Goal: Task Accomplishment & Management: Manage account settings

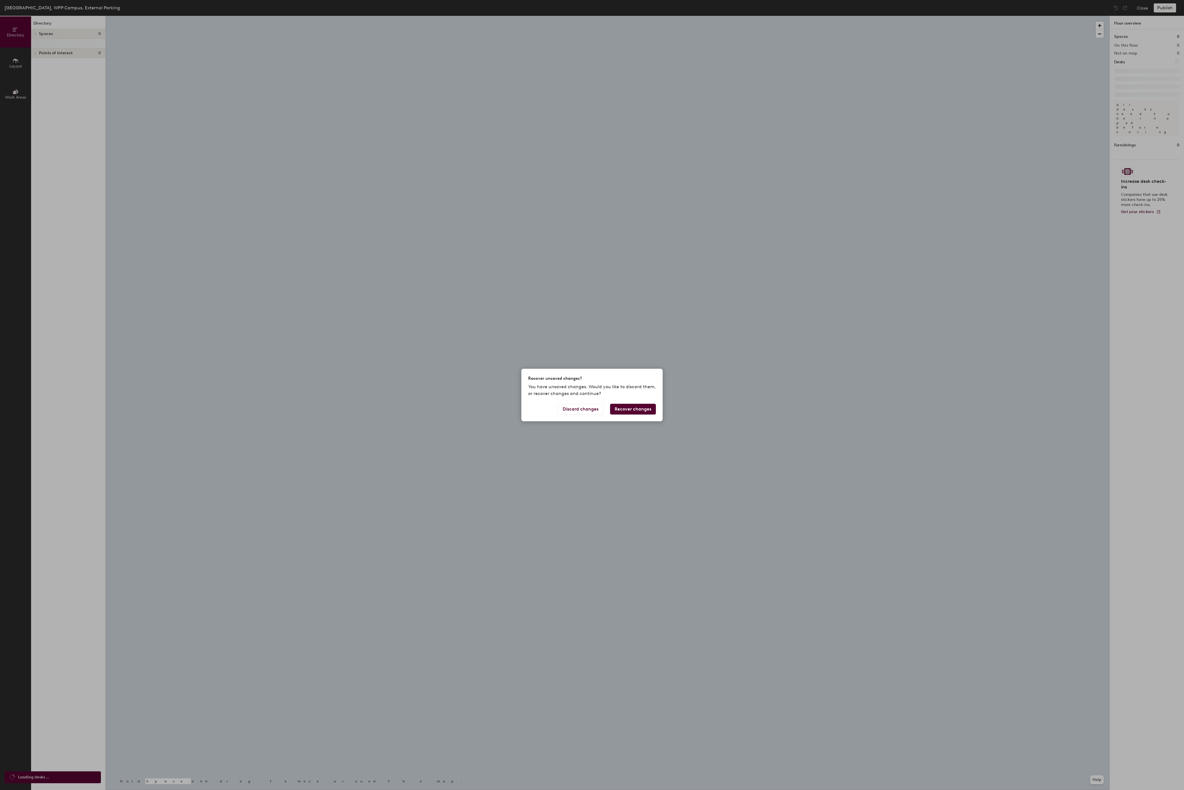
scroll to position [1, 0]
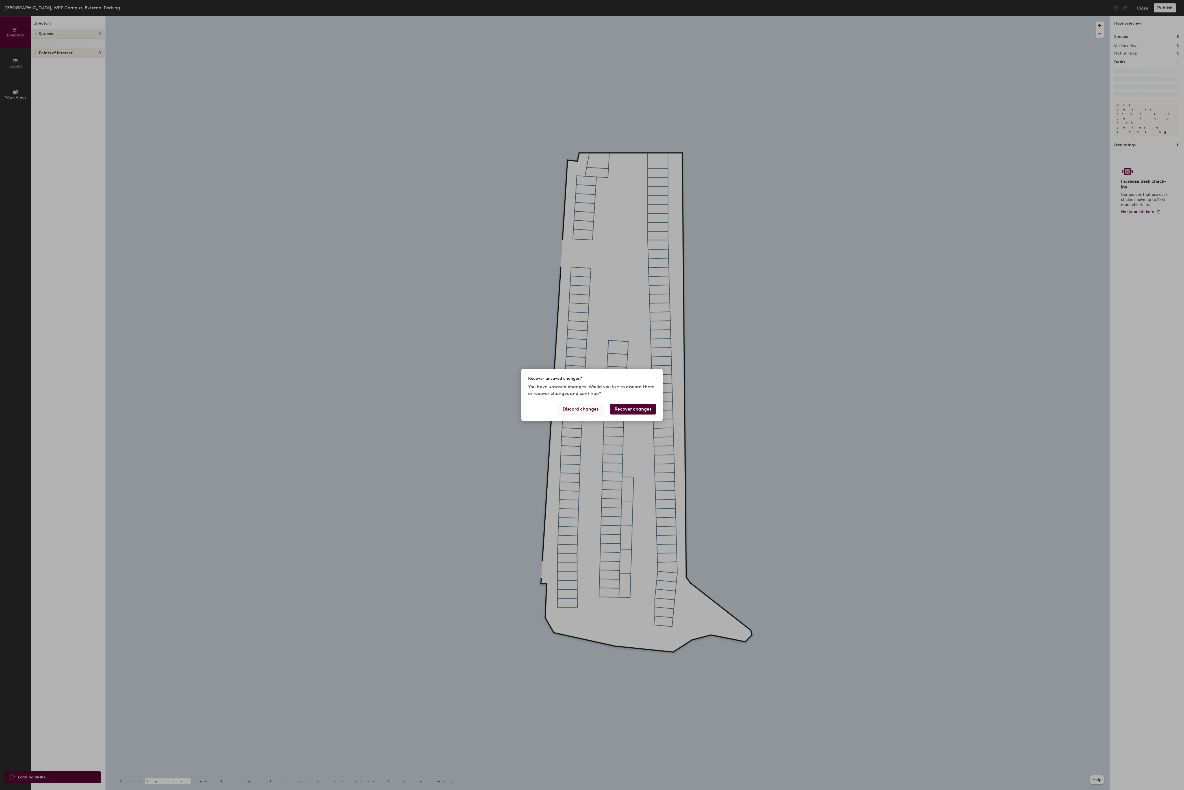
click at [566, 410] on button "Discard changes" at bounding box center [580, 409] width 45 height 11
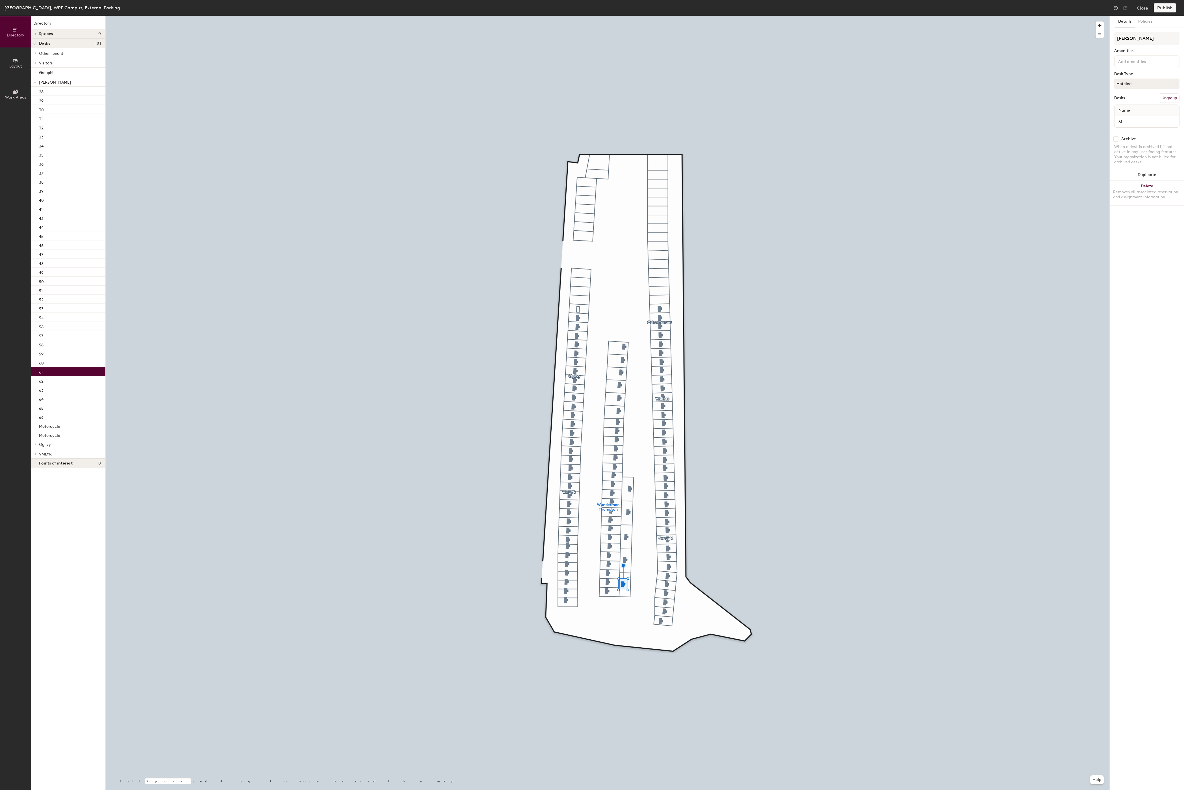
click at [660, 16] on div at bounding box center [607, 16] width 1003 height 0
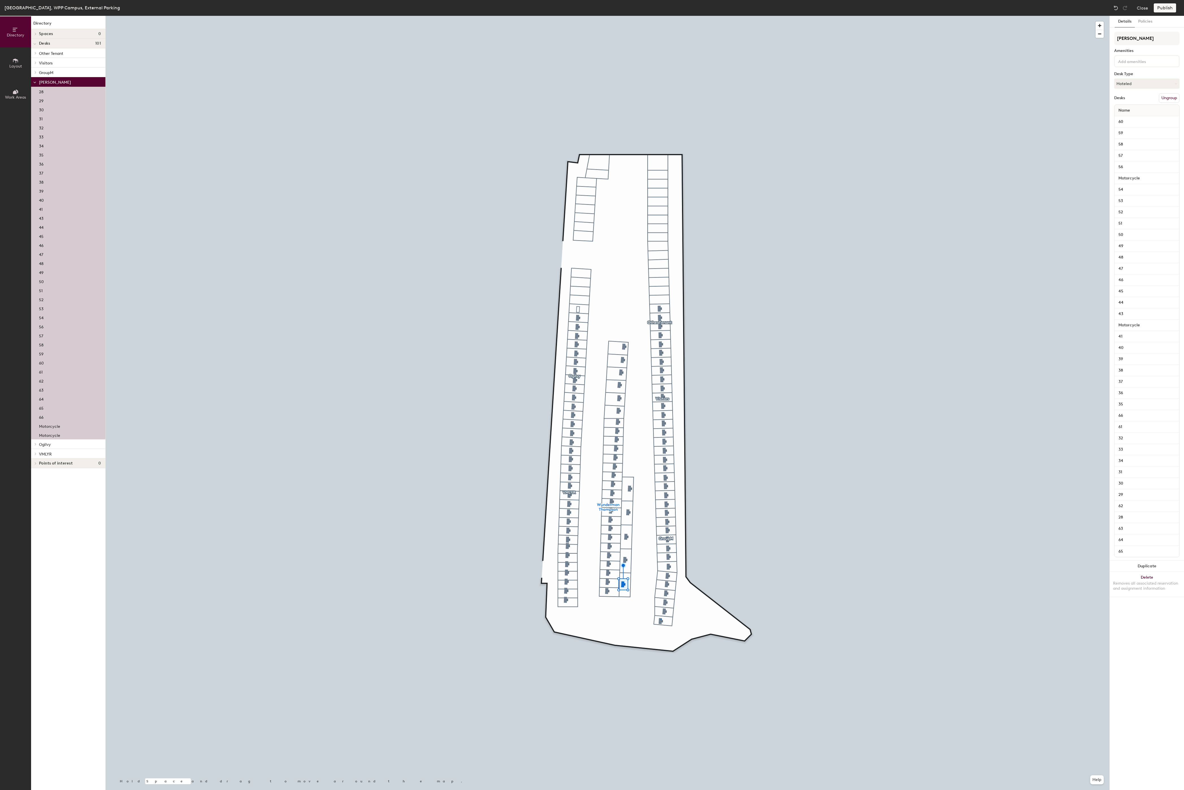
click at [664, 16] on div at bounding box center [607, 16] width 1003 height 0
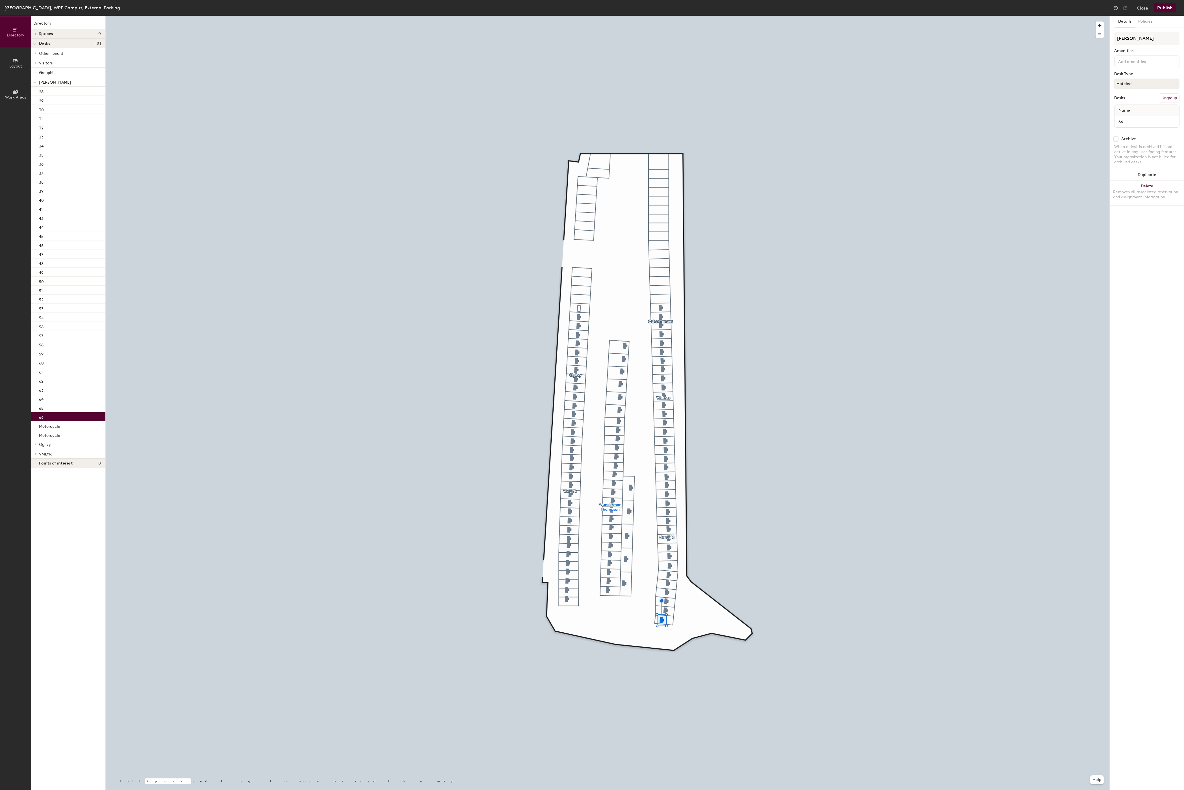
click at [1118, 140] on input "checkbox" at bounding box center [1115, 138] width 5 height 5
checkbox input "true"
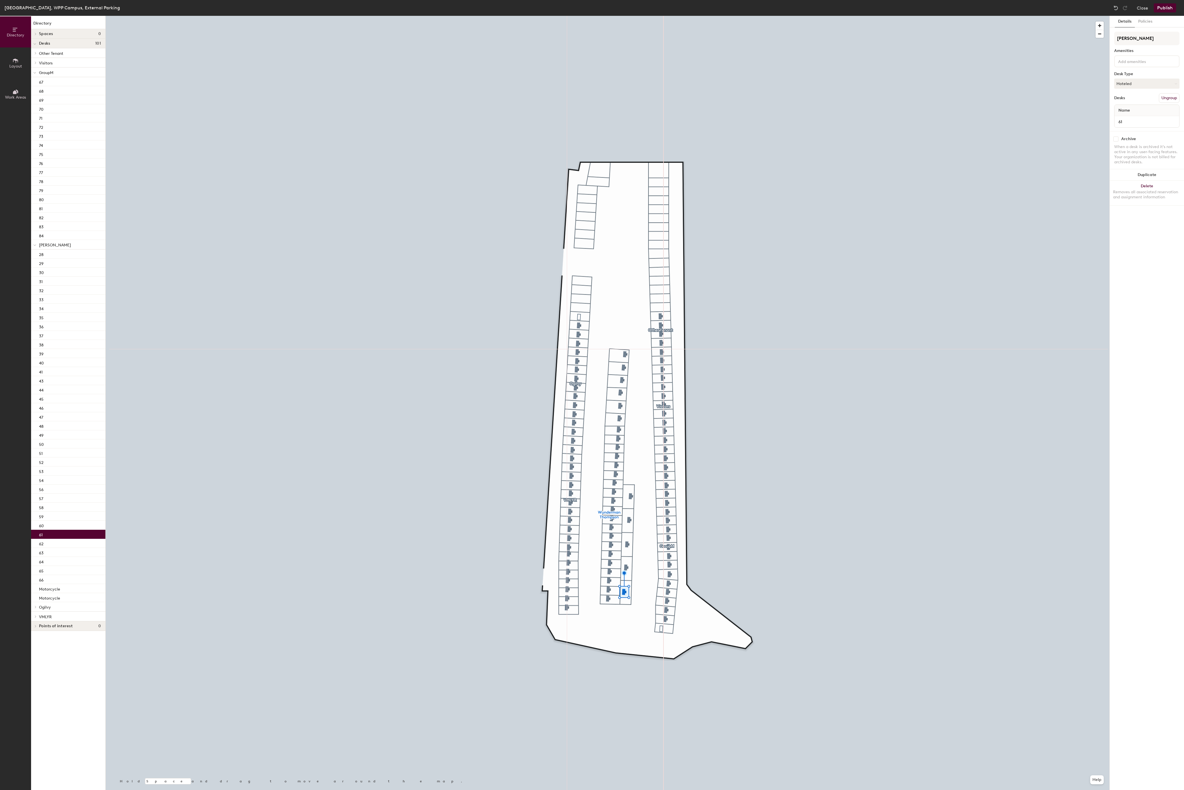
scroll to position [1, 0]
click at [1116, 141] on input "checkbox" at bounding box center [1115, 138] width 5 height 5
checkbox input "true"
click at [1116, 142] on input "checkbox" at bounding box center [1115, 138] width 5 height 5
checkbox input "true"
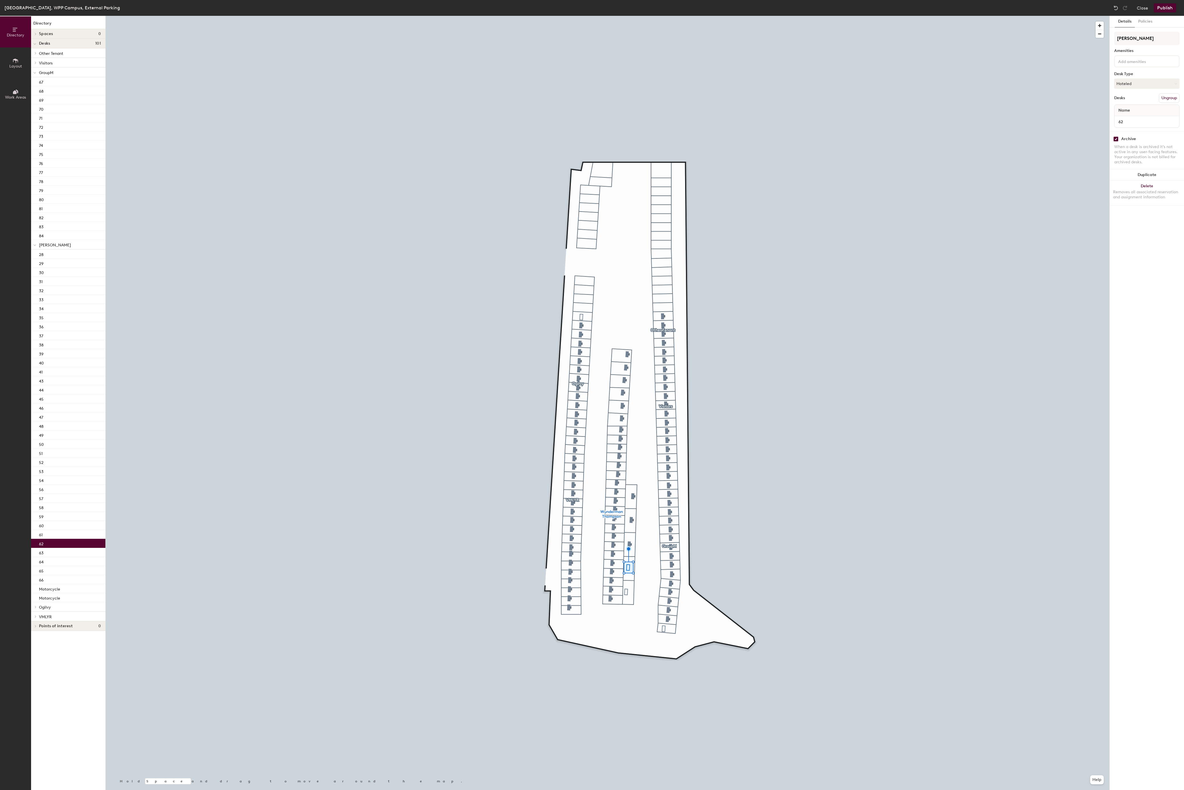
click at [628, 16] on div at bounding box center [607, 16] width 1003 height 0
click at [1116, 141] on input "checkbox" at bounding box center [1115, 138] width 5 height 5
checkbox input "true"
click at [1117, 141] on input "checkbox" at bounding box center [1115, 138] width 5 height 5
checkbox input "true"
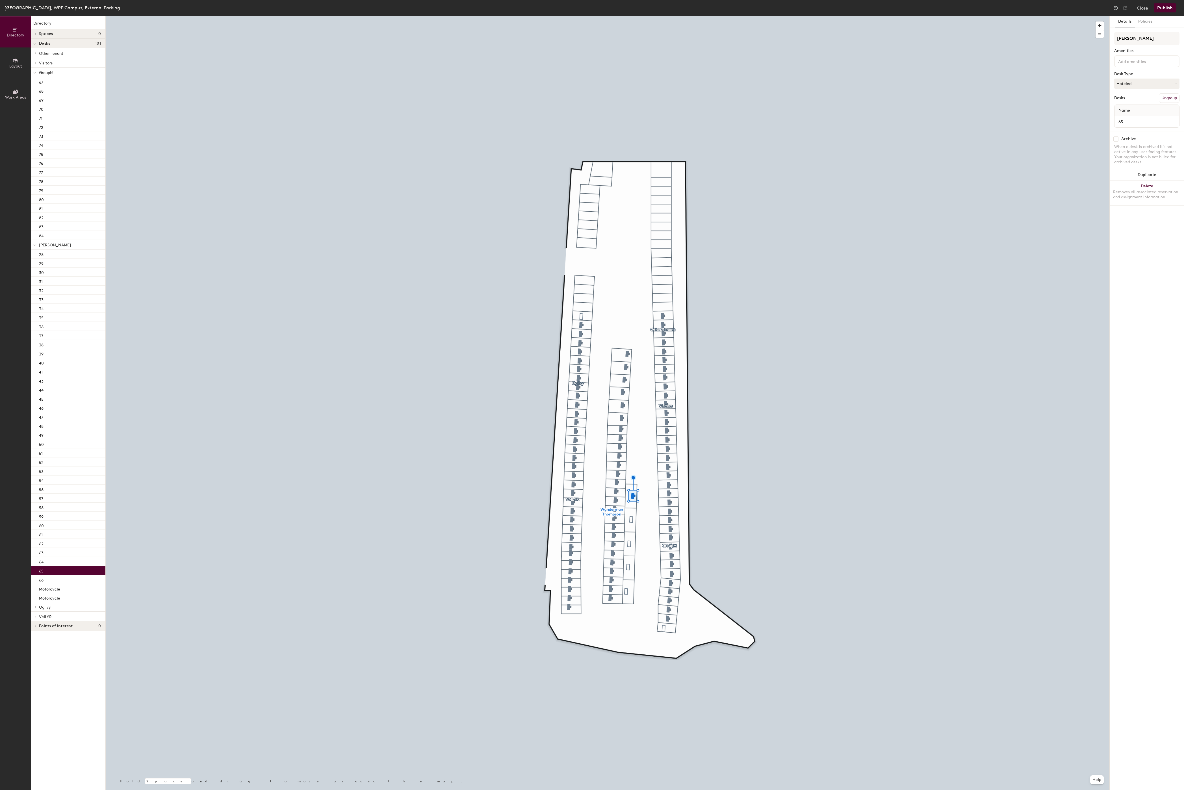
click at [1116, 141] on input "checkbox" at bounding box center [1115, 138] width 5 height 5
checkbox input "true"
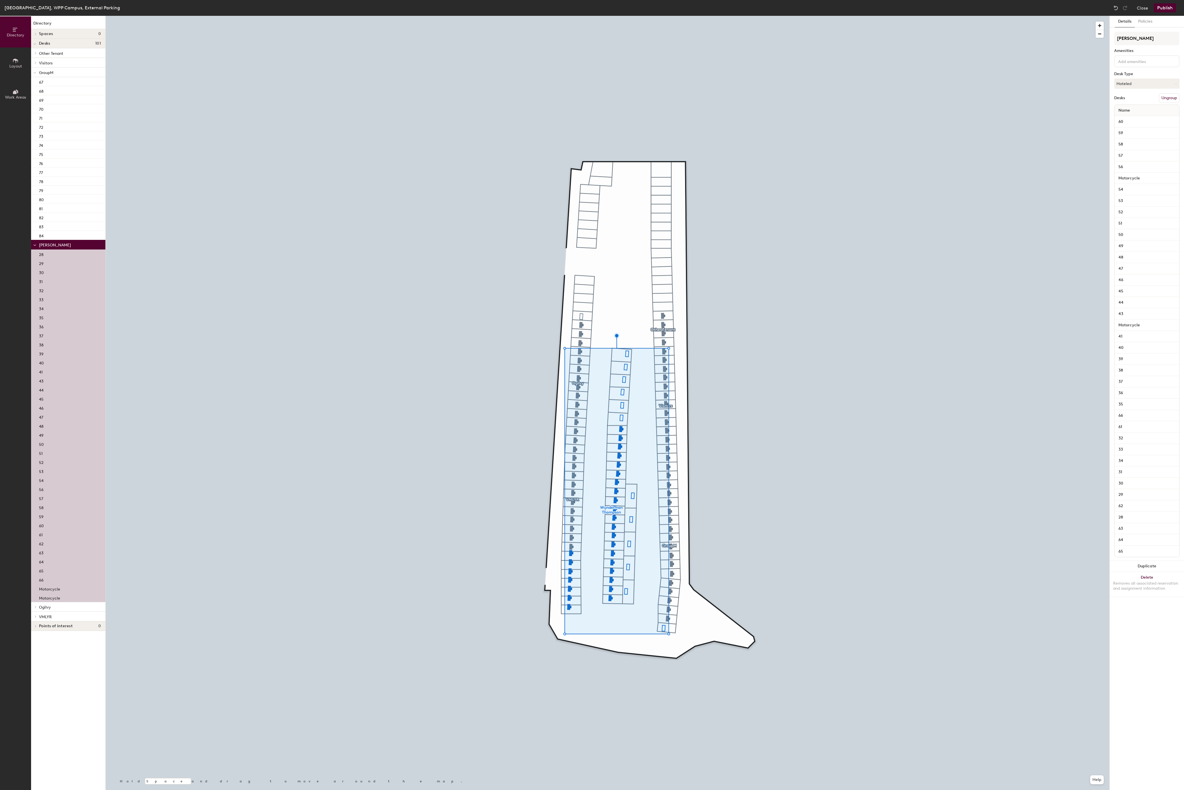
scroll to position [1, 0]
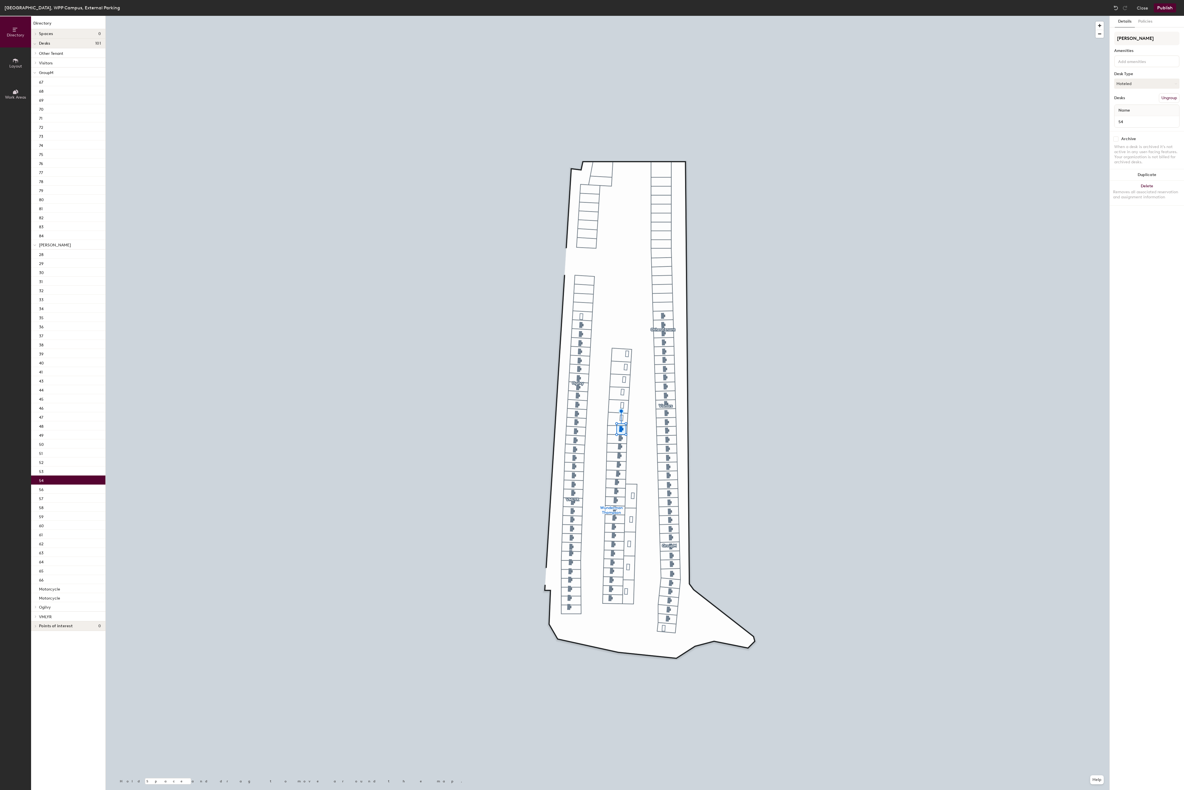
click at [1118, 141] on input "checkbox" at bounding box center [1115, 138] width 5 height 5
checkbox input "true"
click at [1115, 141] on input "checkbox" at bounding box center [1115, 138] width 5 height 5
checkbox input "true"
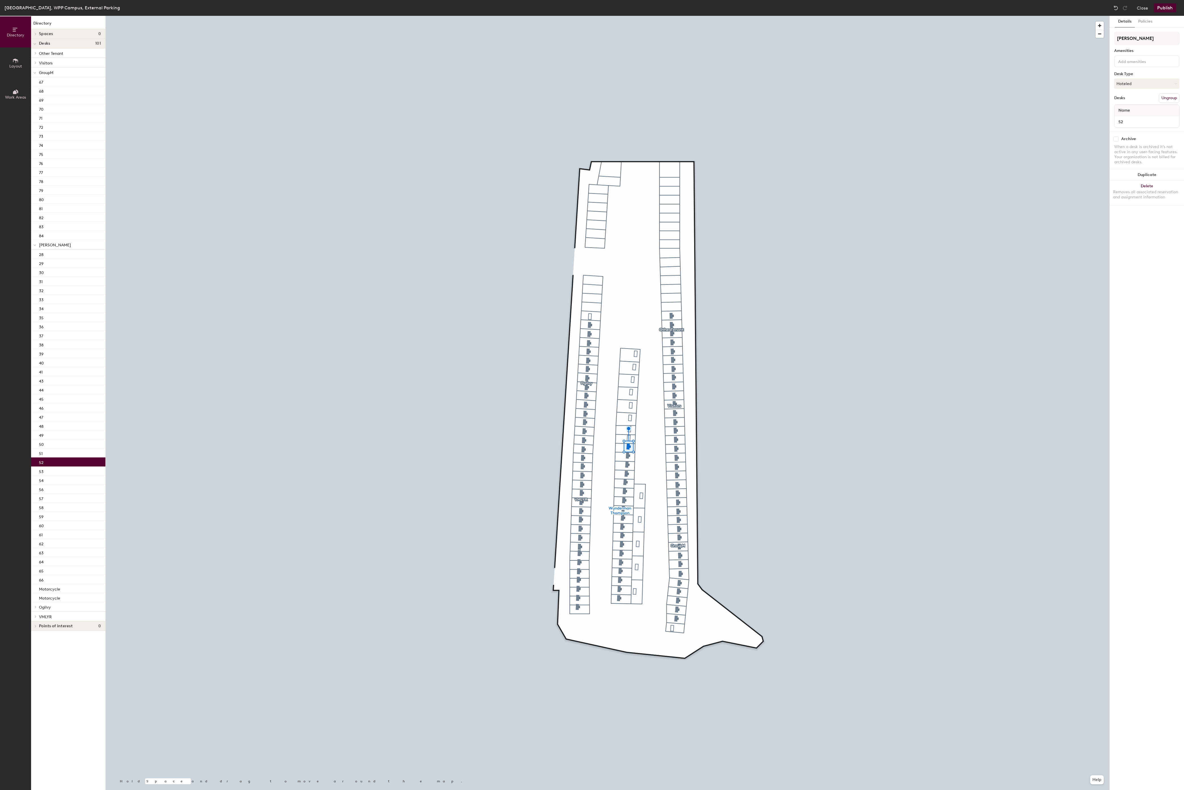
click at [1117, 142] on input "checkbox" at bounding box center [1115, 138] width 5 height 5
checkbox input "true"
click at [1117, 140] on input "checkbox" at bounding box center [1115, 138] width 5 height 5
checkbox input "true"
click at [628, 16] on div at bounding box center [607, 16] width 1003 height 0
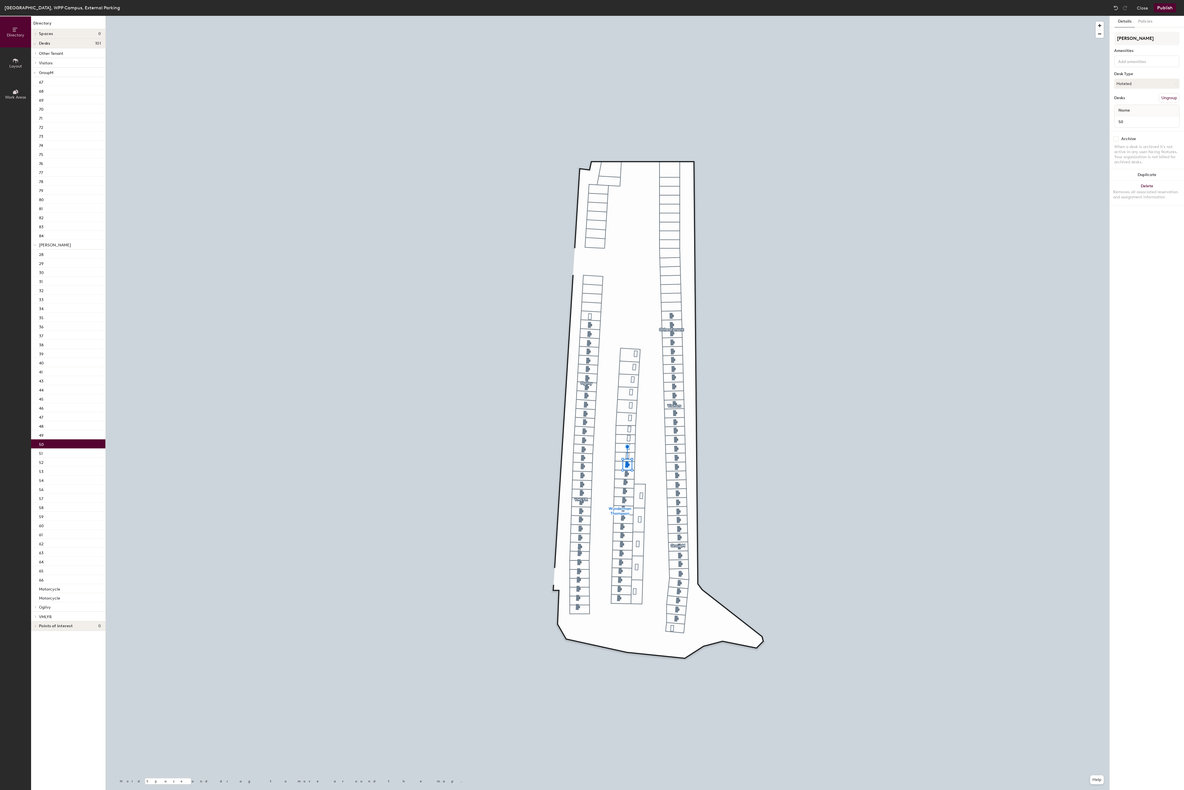
click at [1116, 141] on input "checkbox" at bounding box center [1115, 138] width 5 height 5
checkbox input "true"
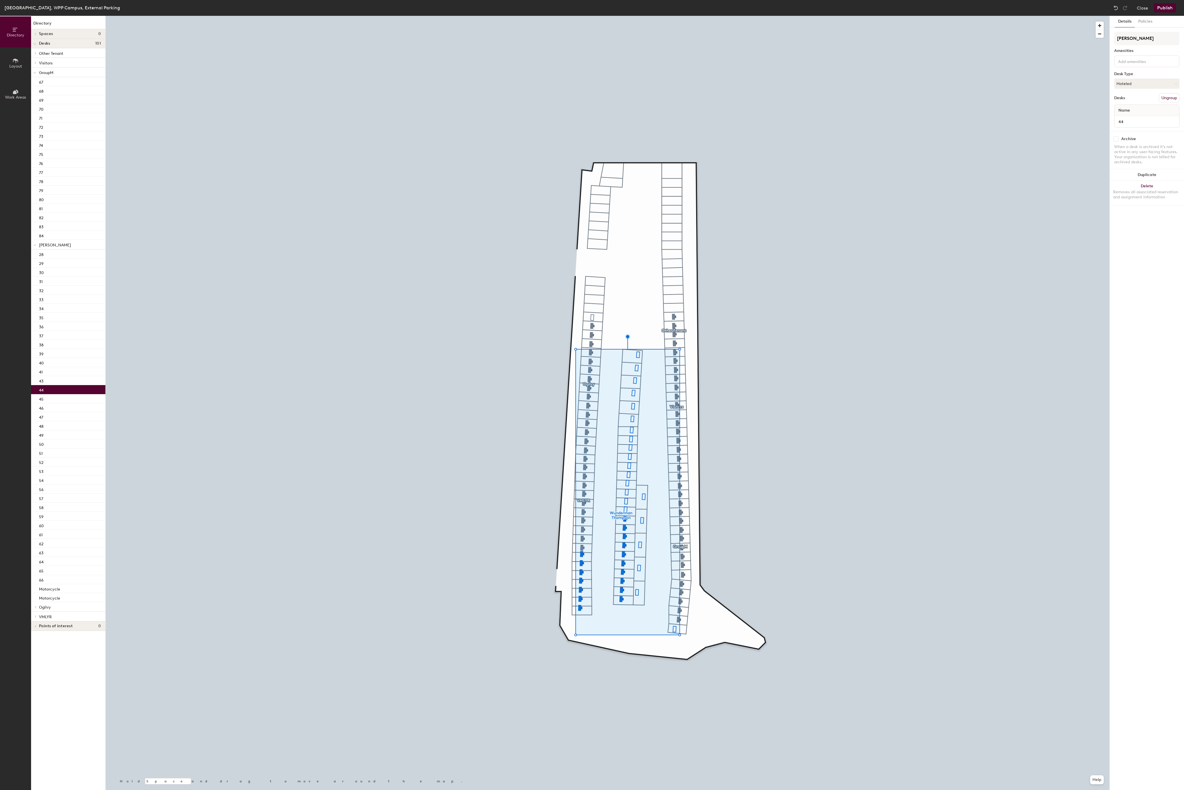
scroll to position [1, 0]
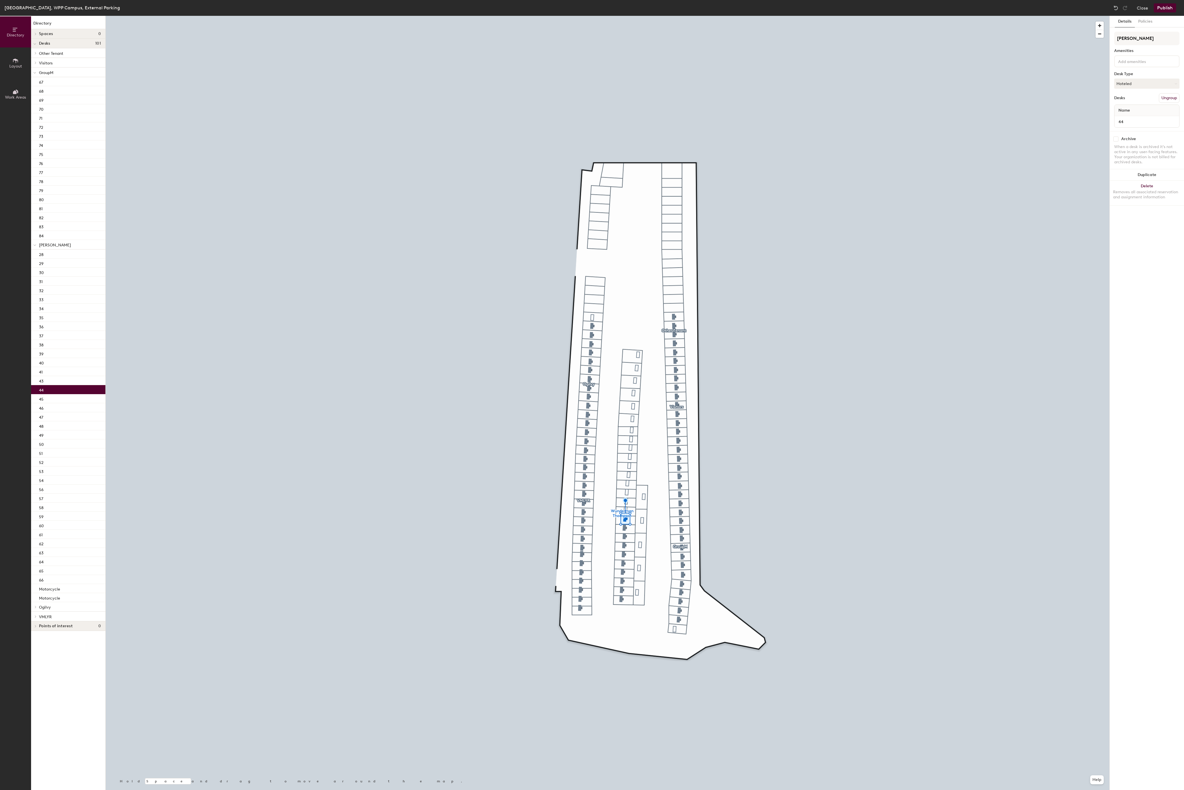
click at [1115, 142] on input "checkbox" at bounding box center [1115, 138] width 5 height 5
checkbox input "true"
click at [623, 16] on div at bounding box center [607, 16] width 1003 height 0
click at [1118, 142] on input "checkbox" at bounding box center [1115, 138] width 5 height 5
checkbox input "true"
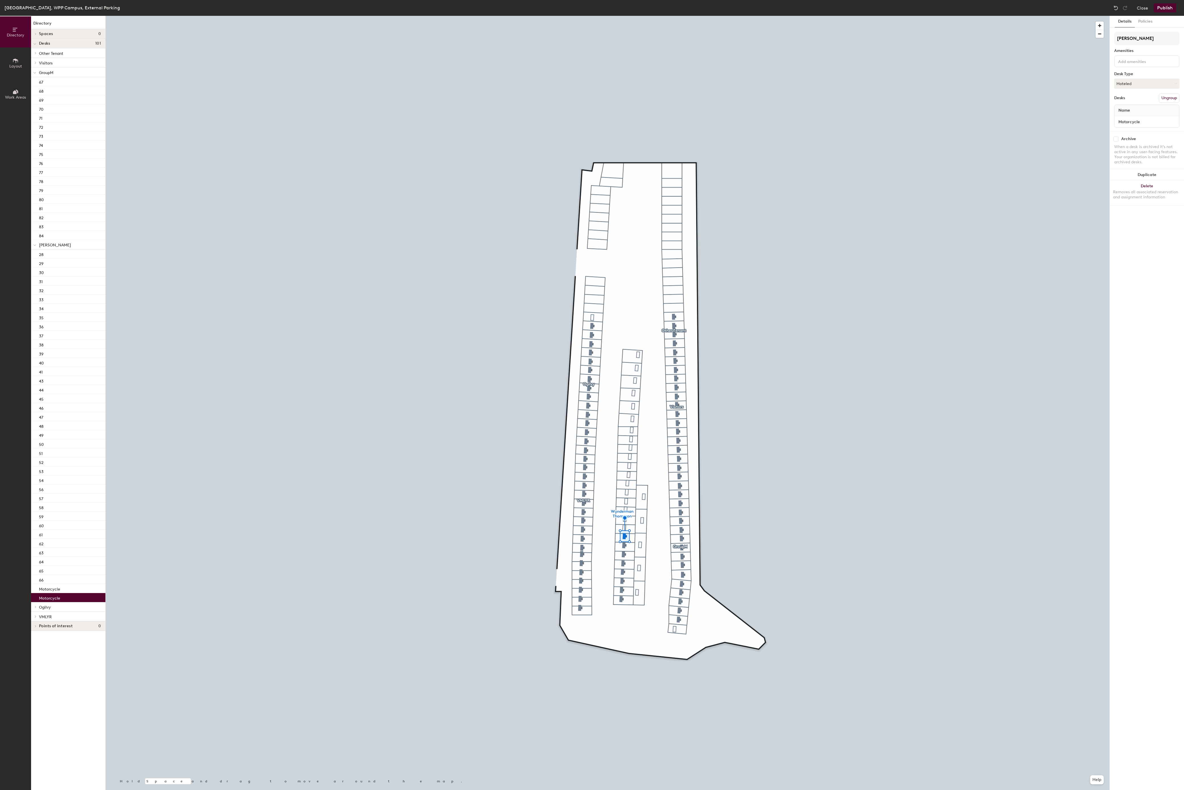
click at [1117, 141] on input "checkbox" at bounding box center [1115, 138] width 5 height 5
checkbox input "true"
click at [1116, 141] on input "checkbox" at bounding box center [1115, 138] width 5 height 5
checkbox input "true"
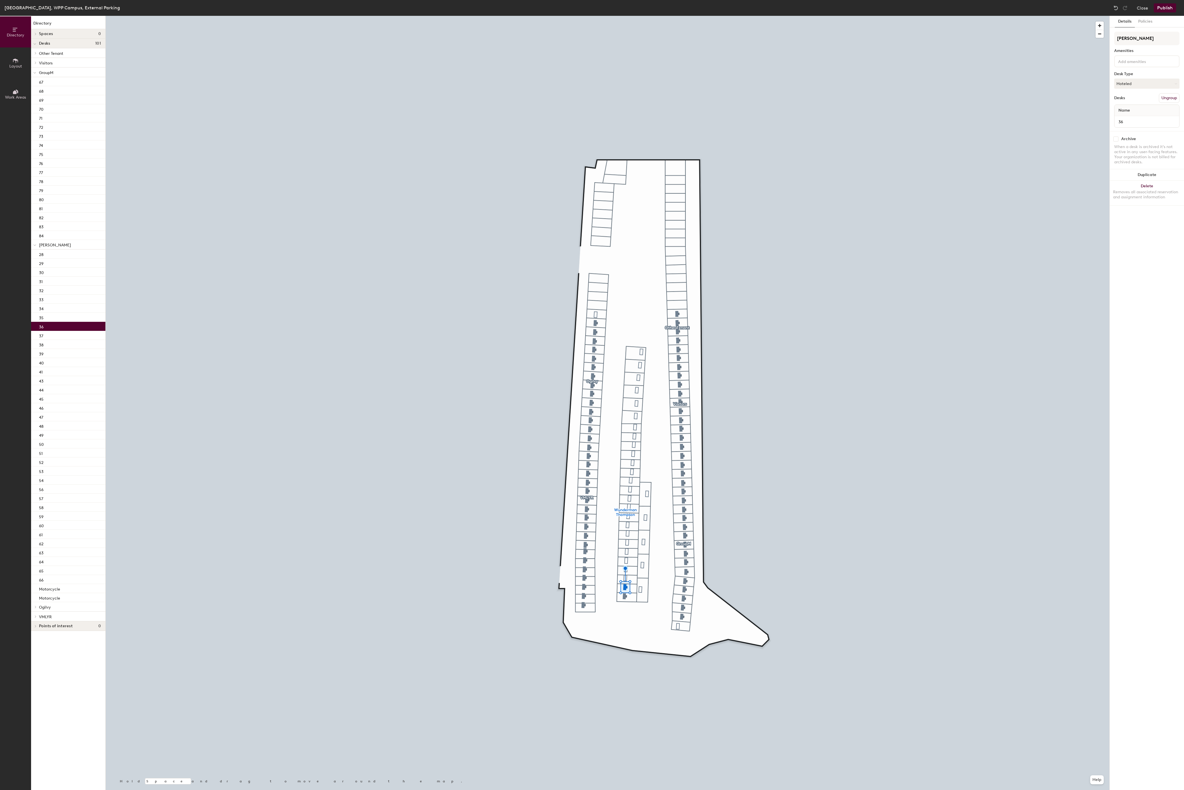
scroll to position [1, 0]
click at [1116, 141] on input "checkbox" at bounding box center [1115, 138] width 5 height 5
checkbox input "true"
click at [1114, 140] on input "checkbox" at bounding box center [1115, 138] width 5 height 5
checkbox input "true"
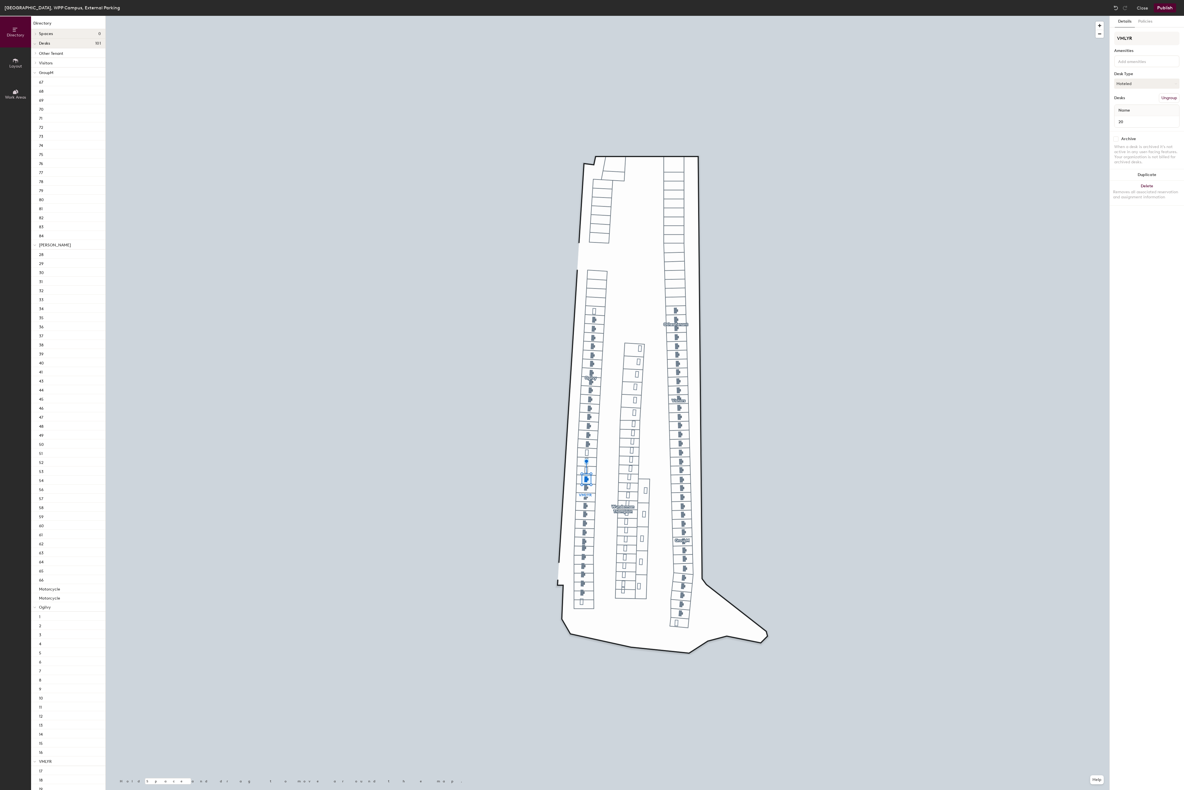
scroll to position [1, 0]
click at [1116, 141] on input "checkbox" at bounding box center [1115, 138] width 5 height 5
checkbox input "true"
click at [1116, 142] on input "checkbox" at bounding box center [1115, 138] width 5 height 5
checkbox input "true"
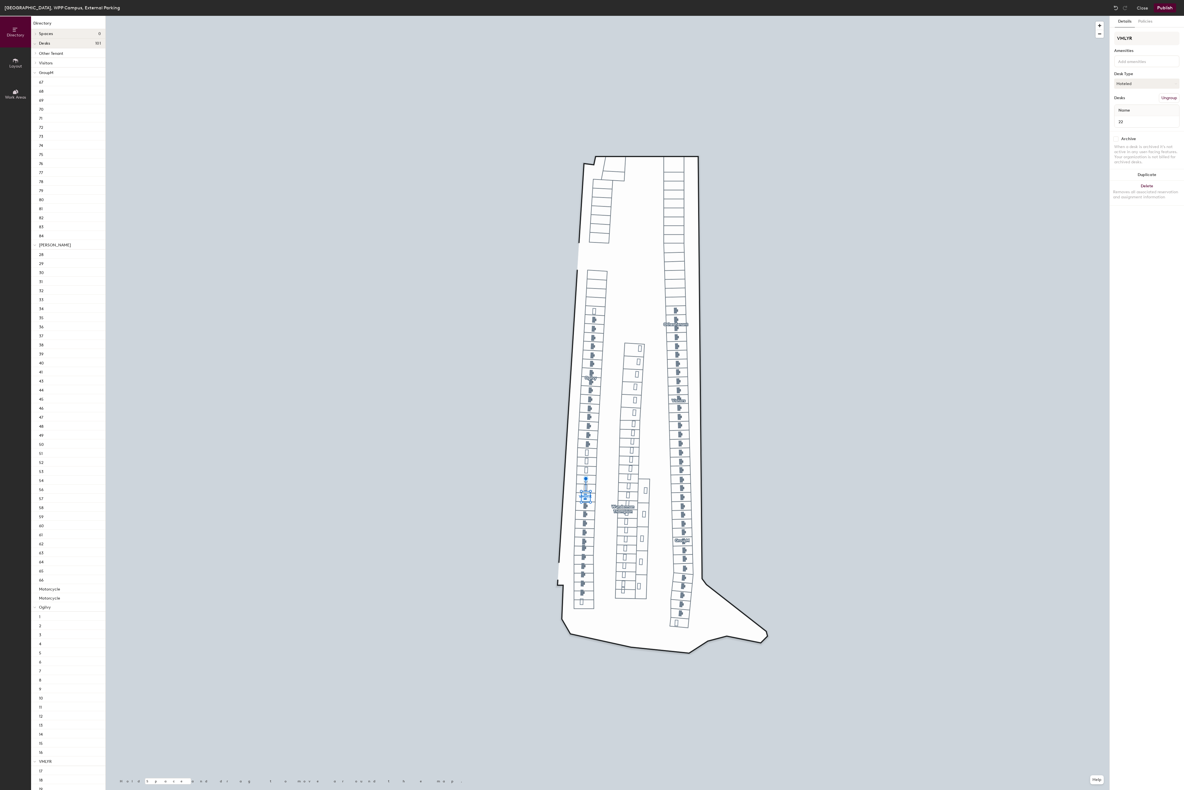
click at [1117, 139] on input "checkbox" at bounding box center [1115, 138] width 5 height 5
checkbox input "true"
click at [1116, 140] on input "checkbox" at bounding box center [1115, 138] width 5 height 5
checkbox input "true"
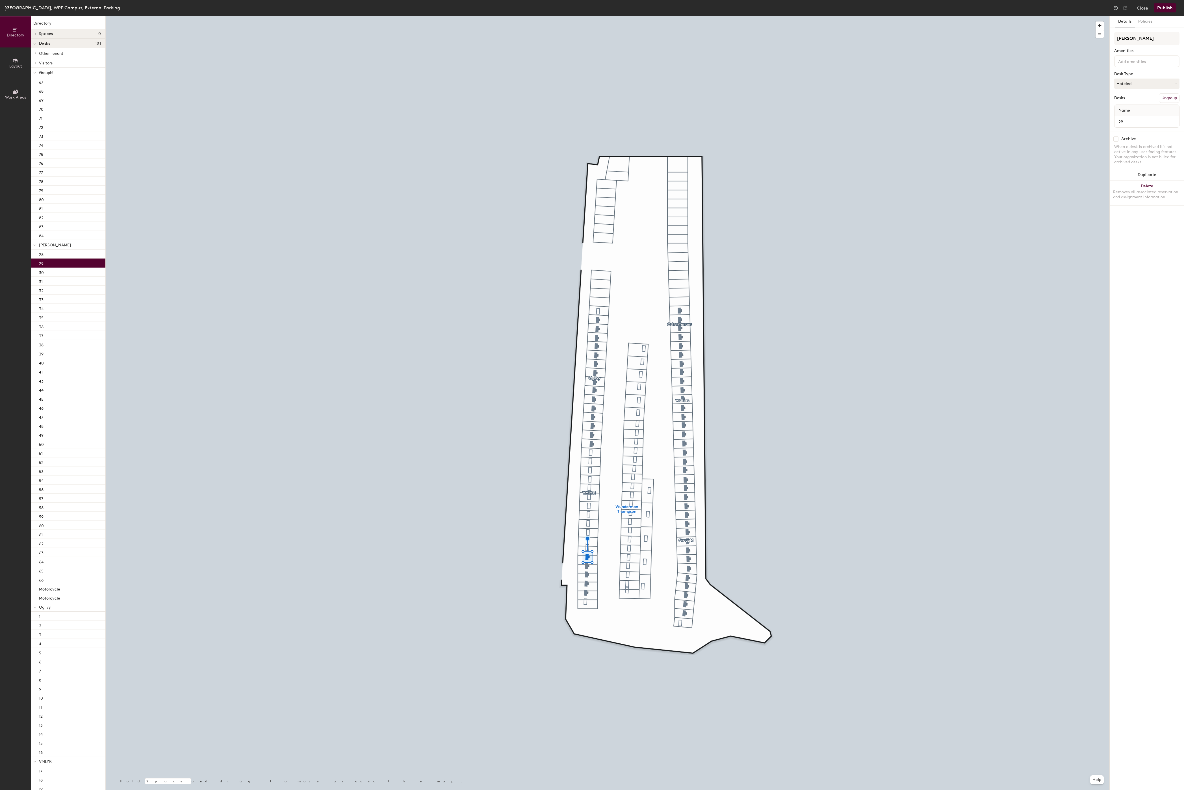
click at [1116, 141] on input "checkbox" at bounding box center [1115, 138] width 5 height 5
checkbox input "true"
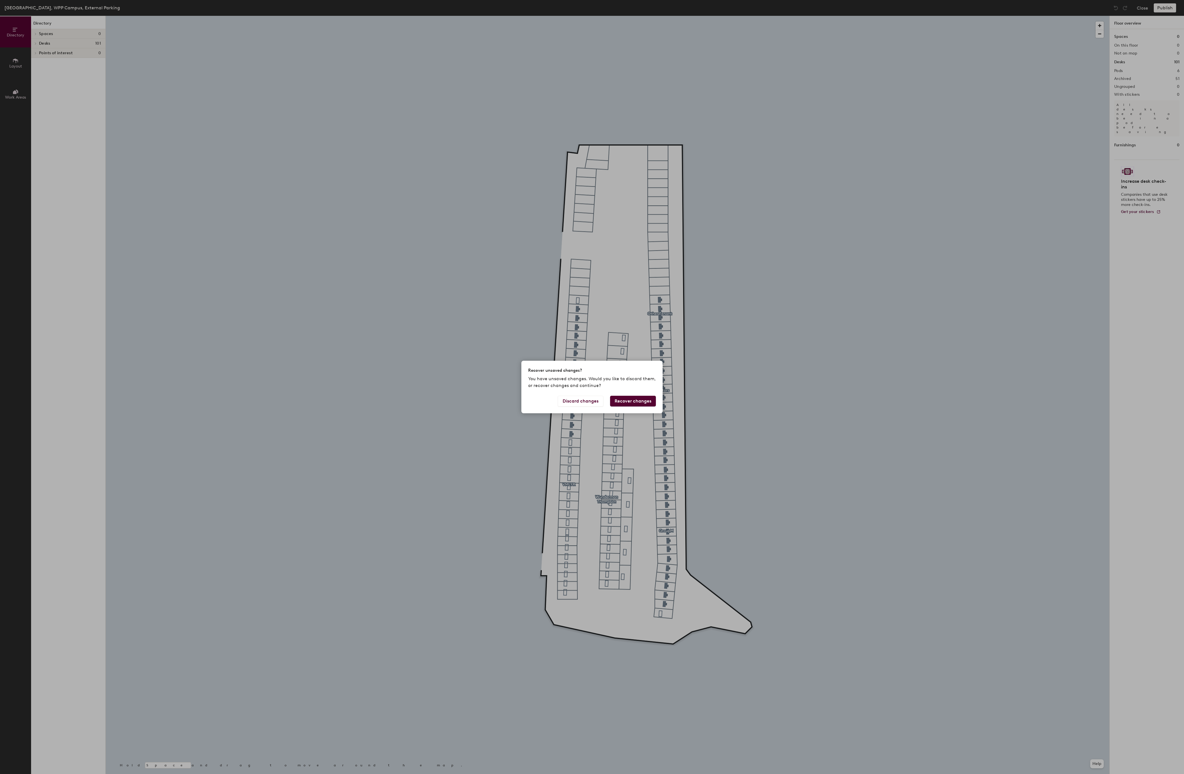
click at [631, 401] on button "Recover changes" at bounding box center [633, 401] width 46 height 11
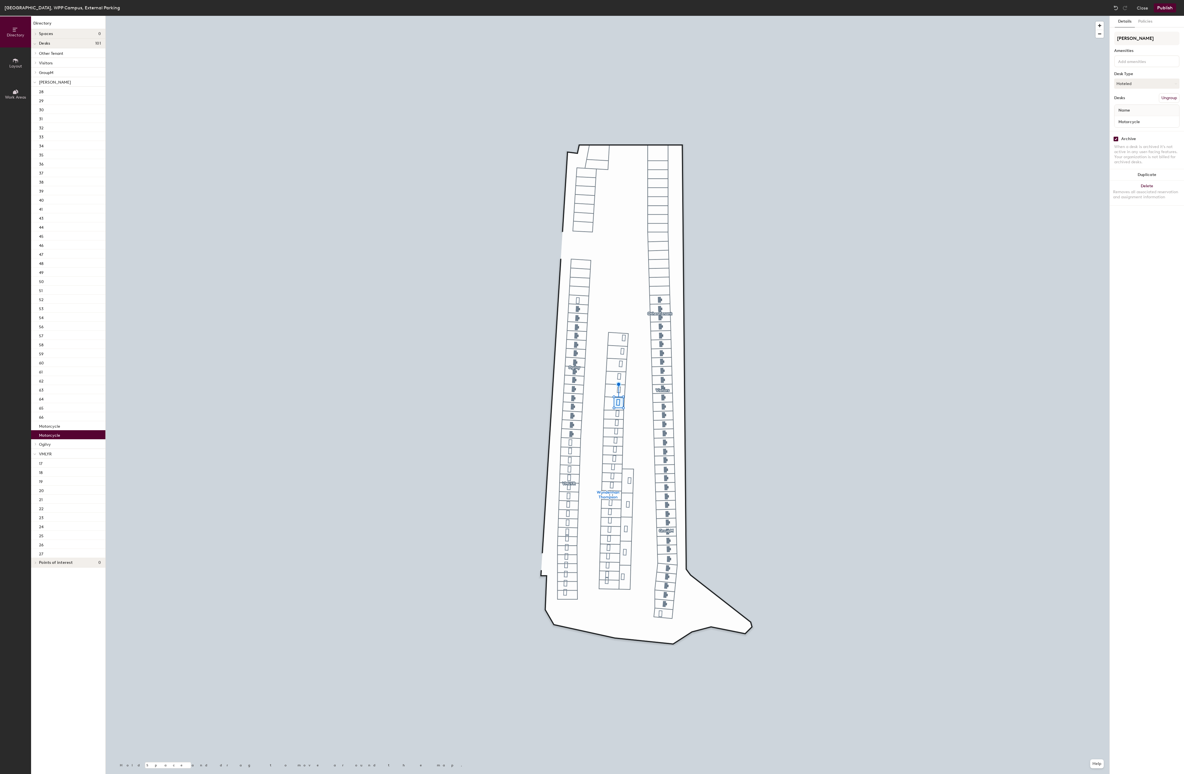
click at [1164, 8] on button "Publish" at bounding box center [1164, 7] width 22 height 9
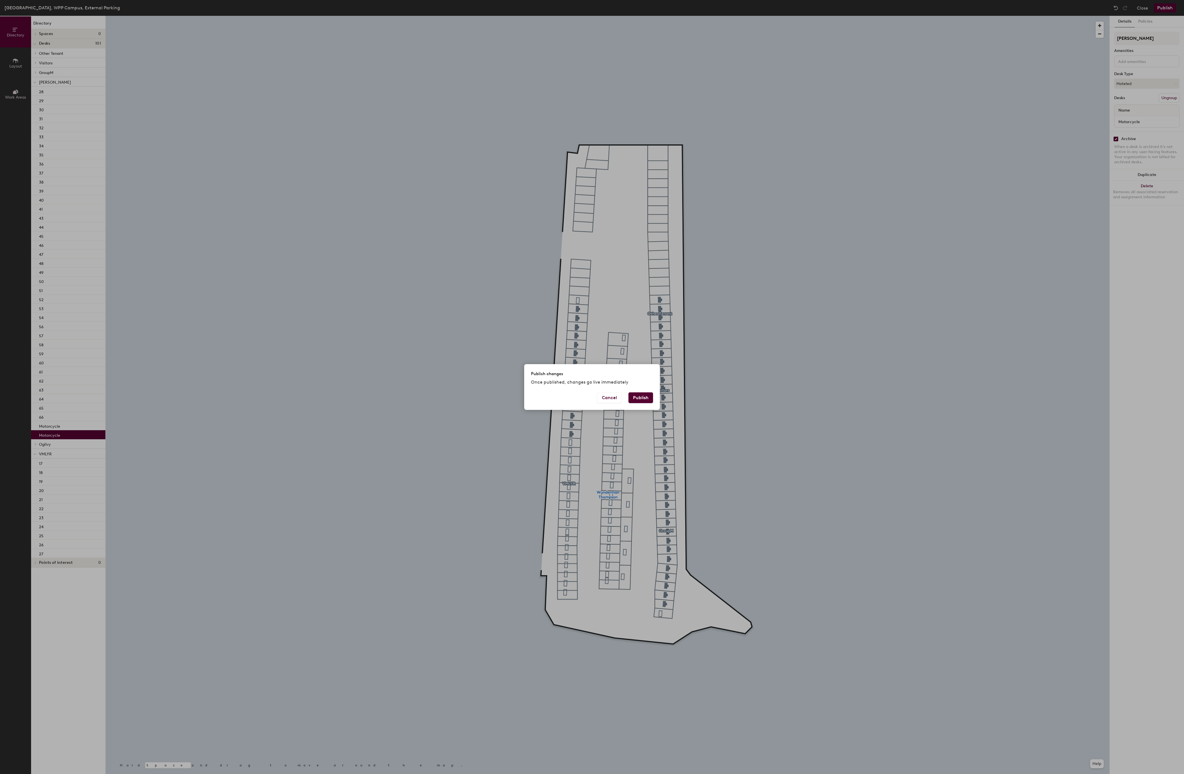
click at [637, 399] on button "Publish" at bounding box center [640, 397] width 25 height 11
click at [597, 412] on button "Discard" at bounding box center [610, 413] width 26 height 11
